Goal: Task Accomplishment & Management: Manage account settings

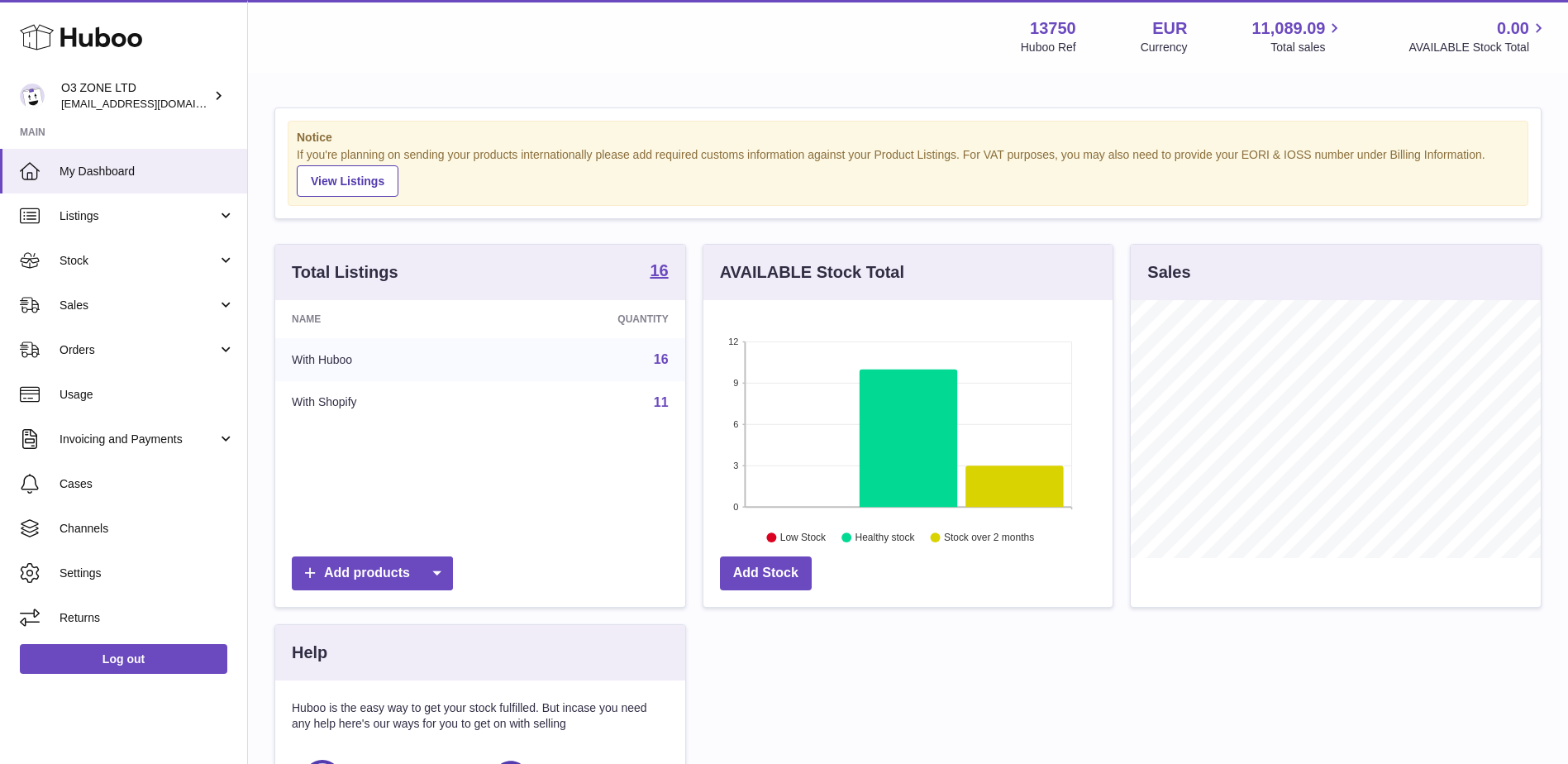
scroll to position [258, 409]
click at [89, 256] on span "Stock" at bounding box center [138, 261] width 158 height 15
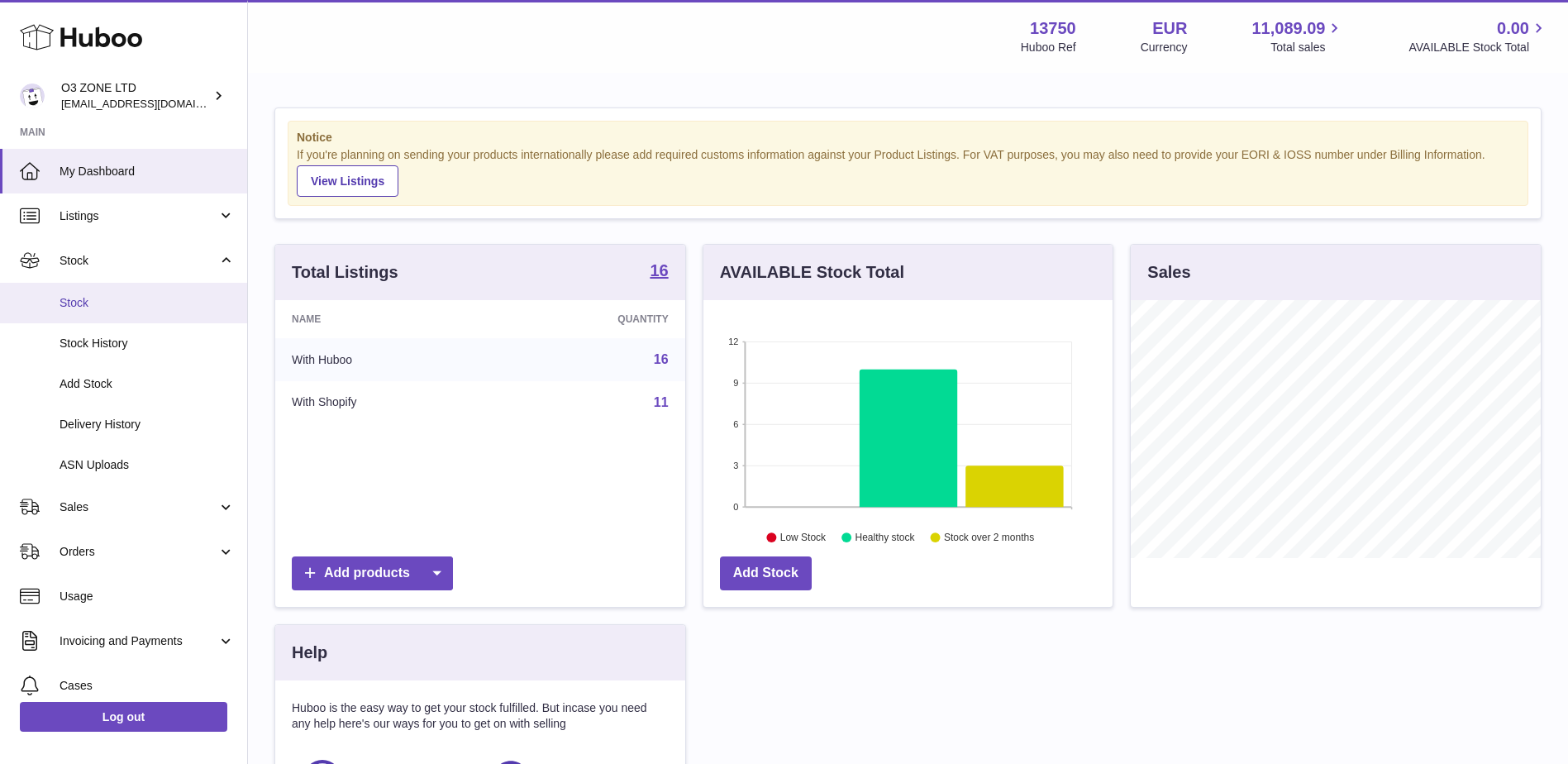
click at [77, 306] on span "Stock" at bounding box center [147, 302] width 175 height 15
click at [98, 296] on span "Stock" at bounding box center [147, 302] width 175 height 15
click at [141, 305] on span "Stock" at bounding box center [147, 302] width 175 height 15
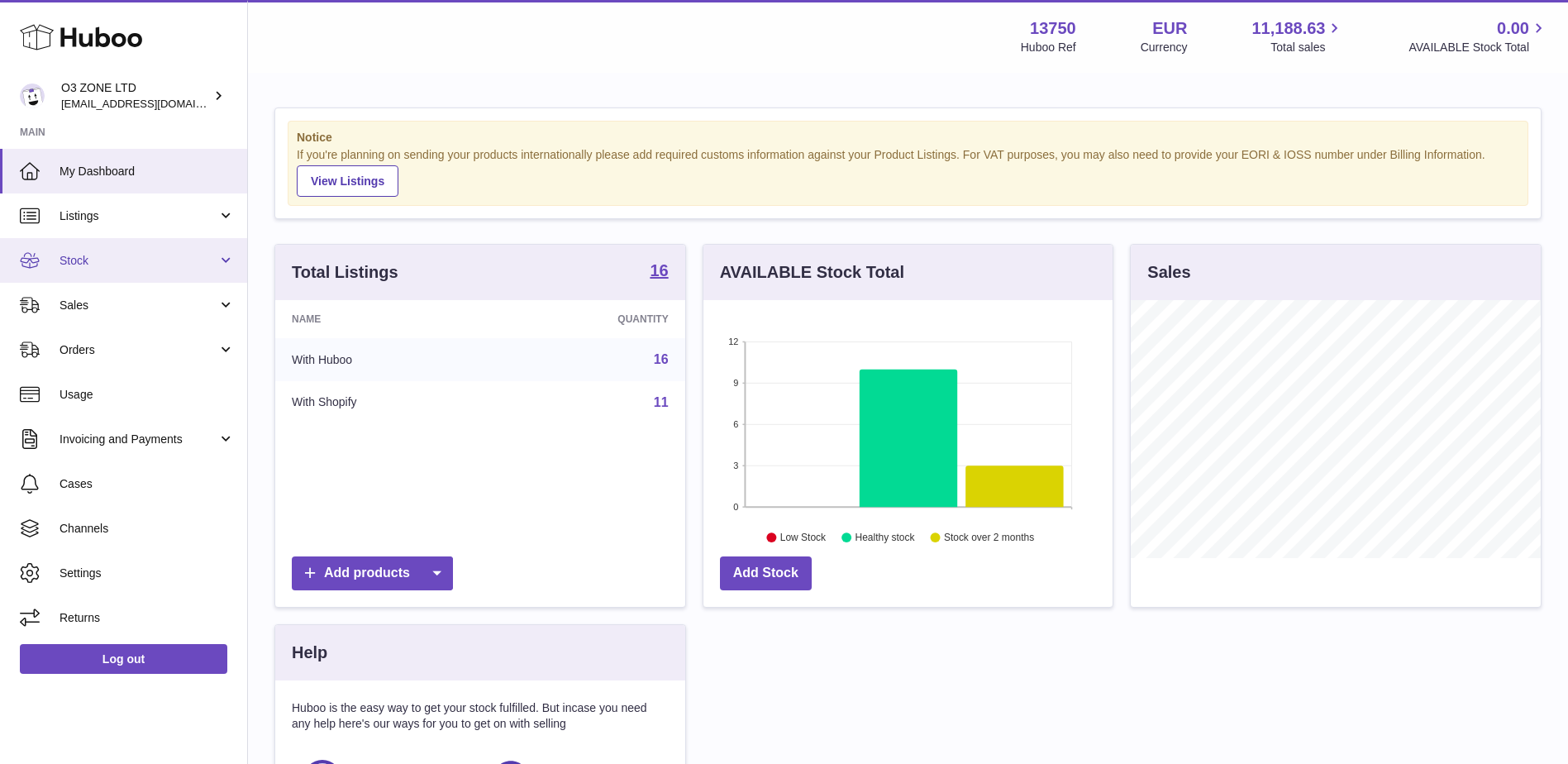
scroll to position [258, 409]
drag, startPoint x: 105, startPoint y: 261, endPoint x: 101, endPoint y: 273, distance: 12.6
click at [103, 263] on span "Stock" at bounding box center [138, 261] width 158 height 15
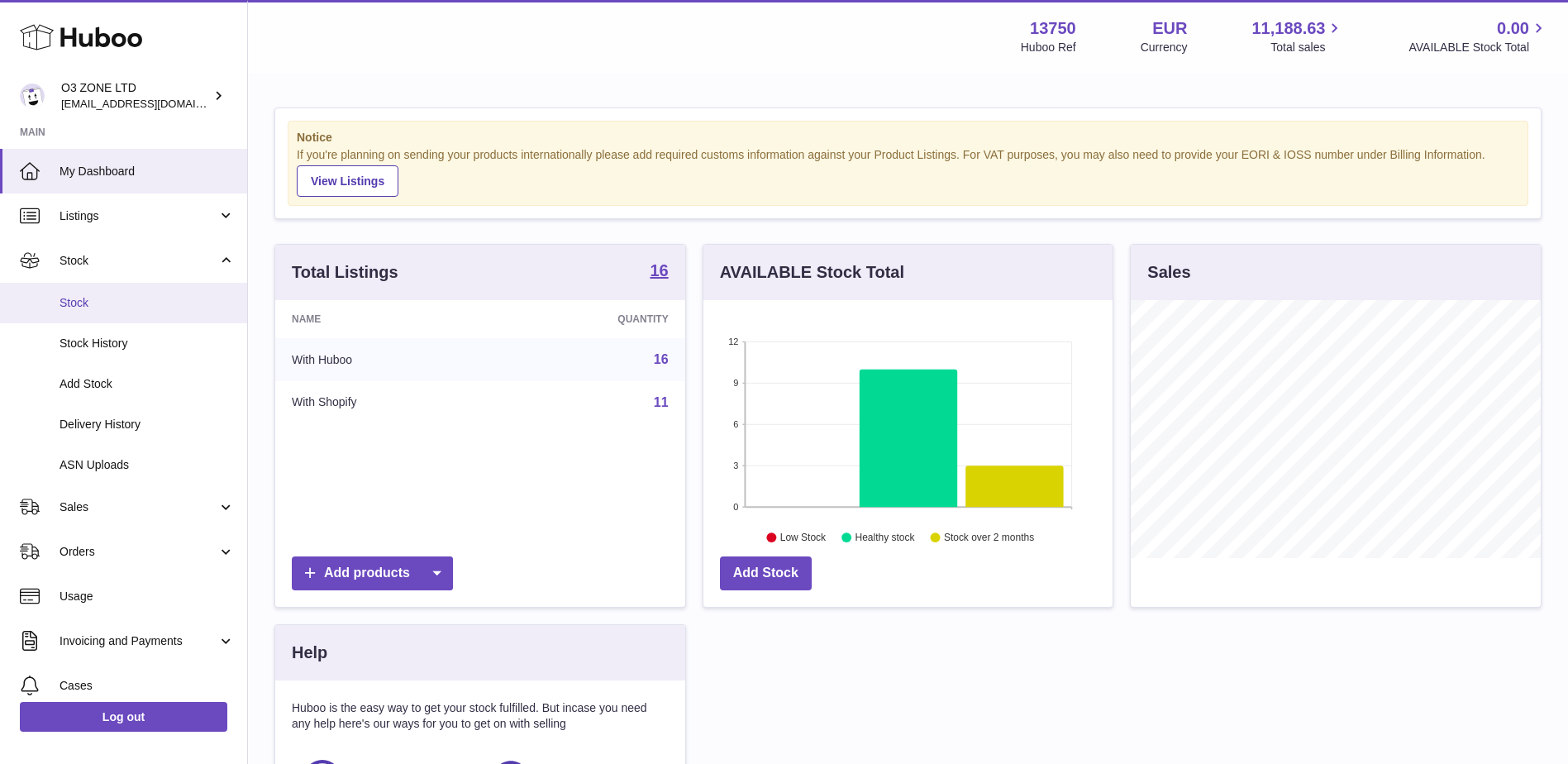
click at [90, 296] on span "Stock" at bounding box center [147, 302] width 175 height 15
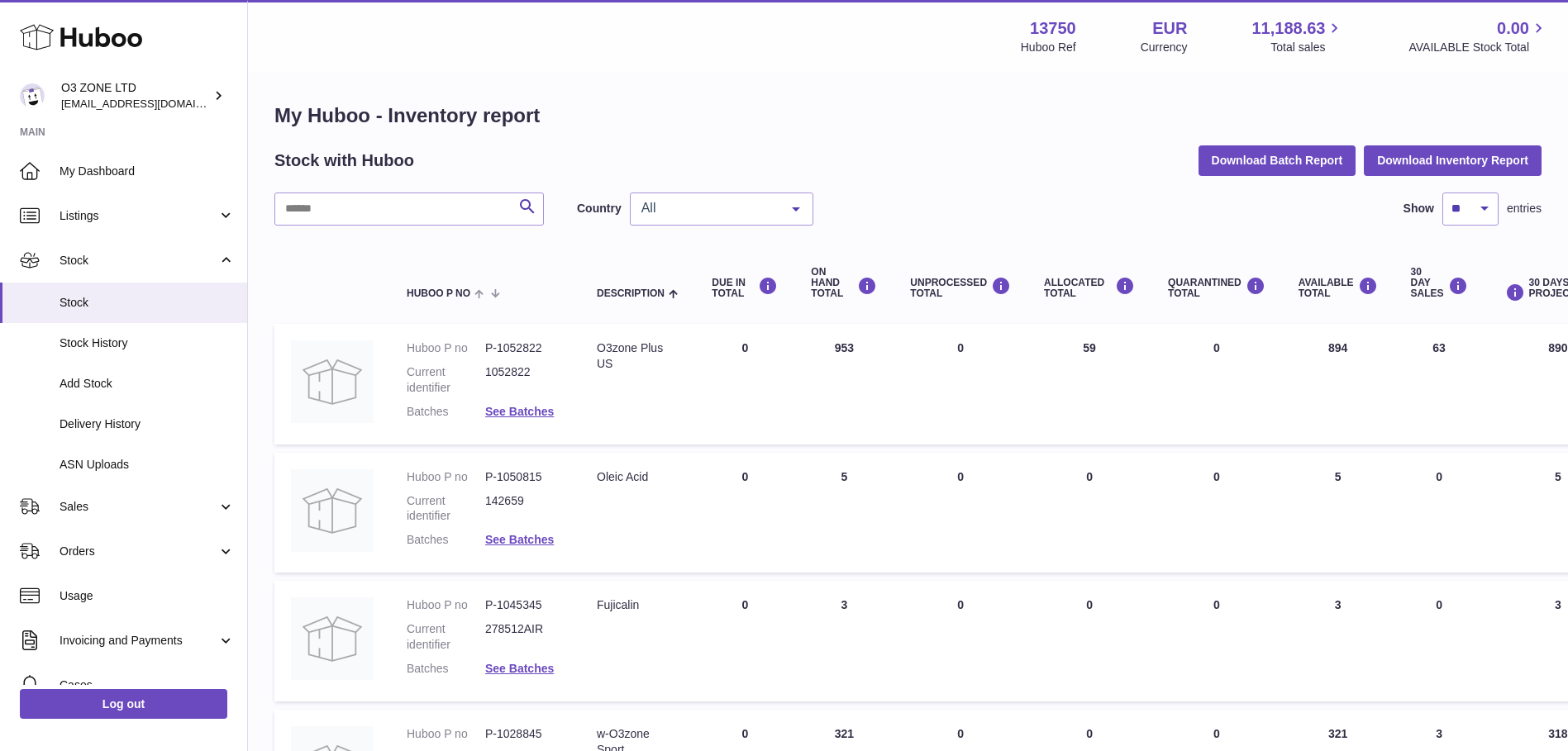
scroll to position [165, 0]
